Goal: Task Accomplishment & Management: Manage account settings

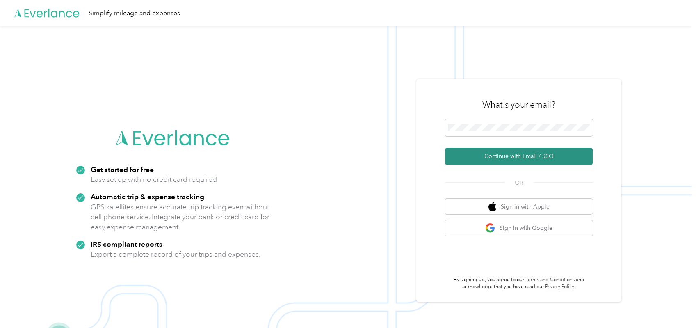
click at [512, 156] on button "Continue with Email / SSO" at bounding box center [519, 156] width 148 height 17
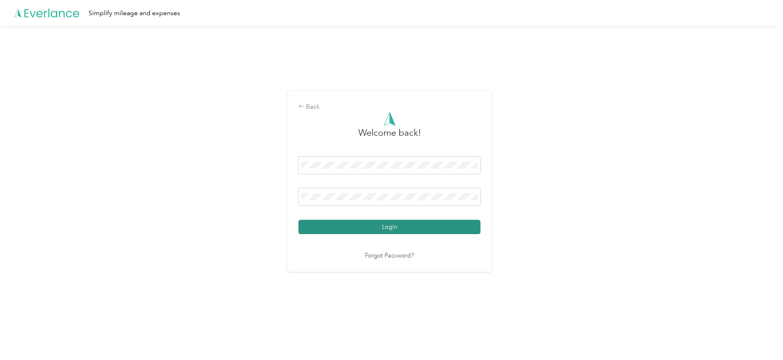
click at [428, 230] on button "Login" at bounding box center [389, 227] width 182 height 14
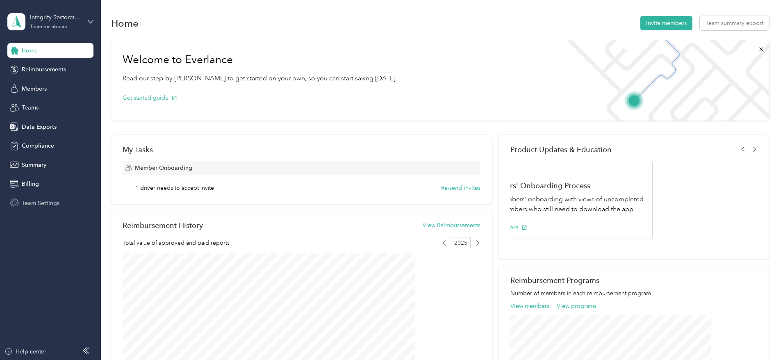
click at [41, 196] on div "Team Settings" at bounding box center [50, 203] width 86 height 15
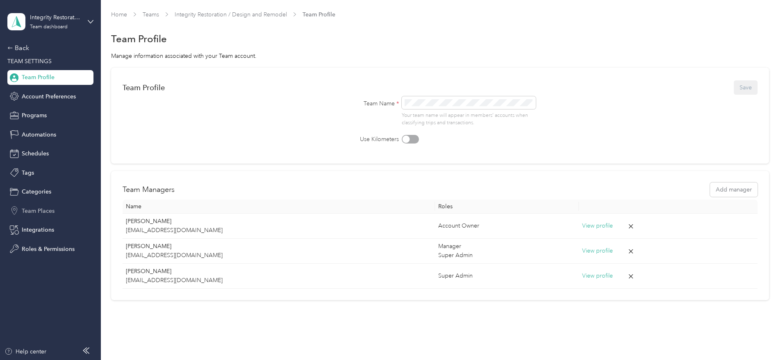
click at [51, 212] on span "Team Places" at bounding box center [38, 211] width 33 height 9
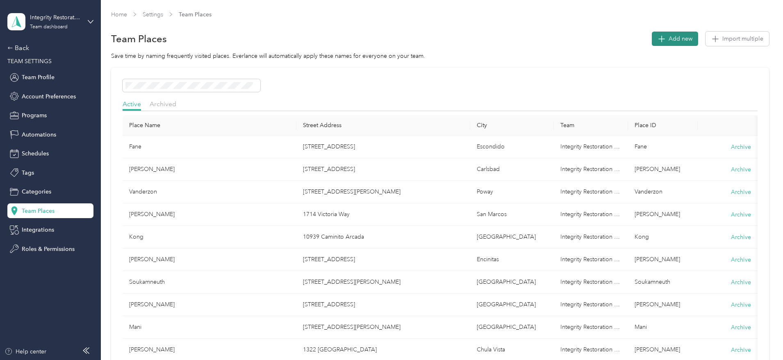
click at [669, 41] on span "Add new" at bounding box center [681, 38] width 24 height 9
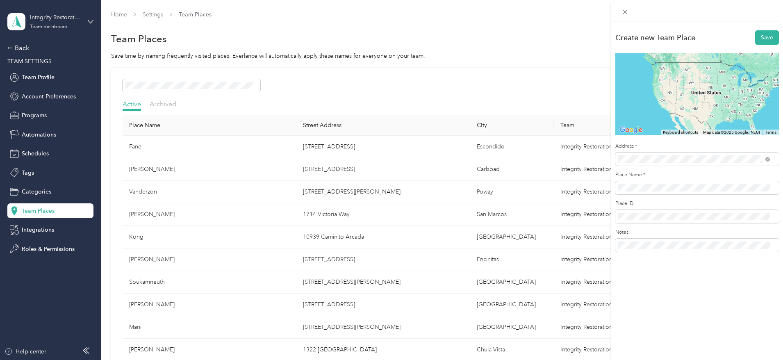
click at [695, 192] on span "[STREET_ADDRESS][US_STATE]" at bounding box center [674, 188] width 82 height 7
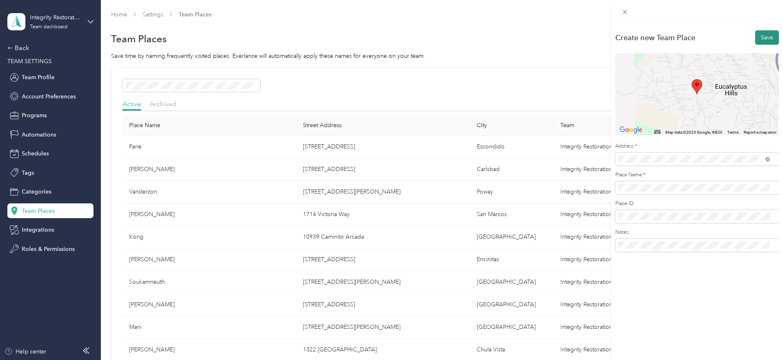
click at [695, 39] on button "Save" at bounding box center [767, 37] width 24 height 14
